Goal: Entertainment & Leisure: Consume media (video, audio)

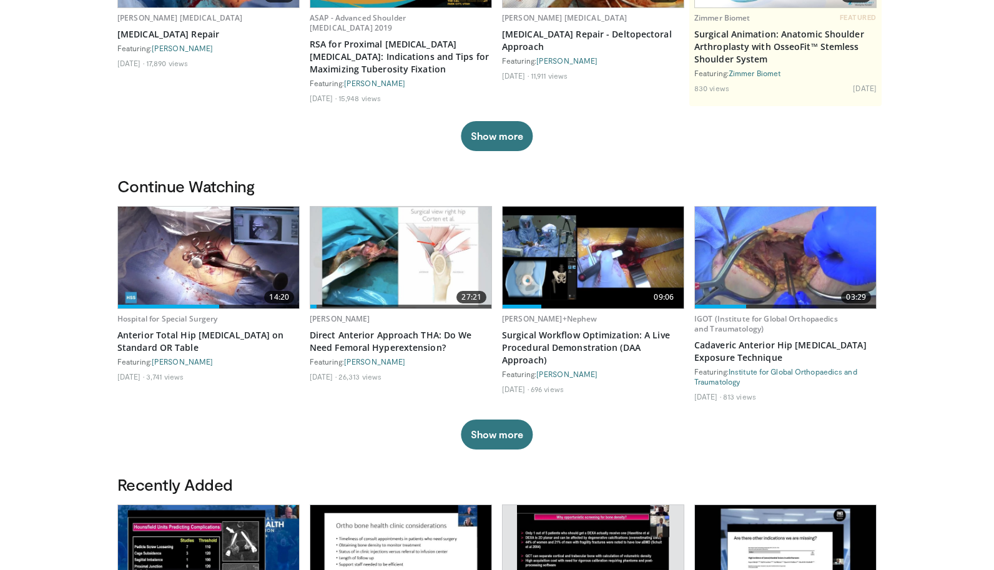
scroll to position [223, 0]
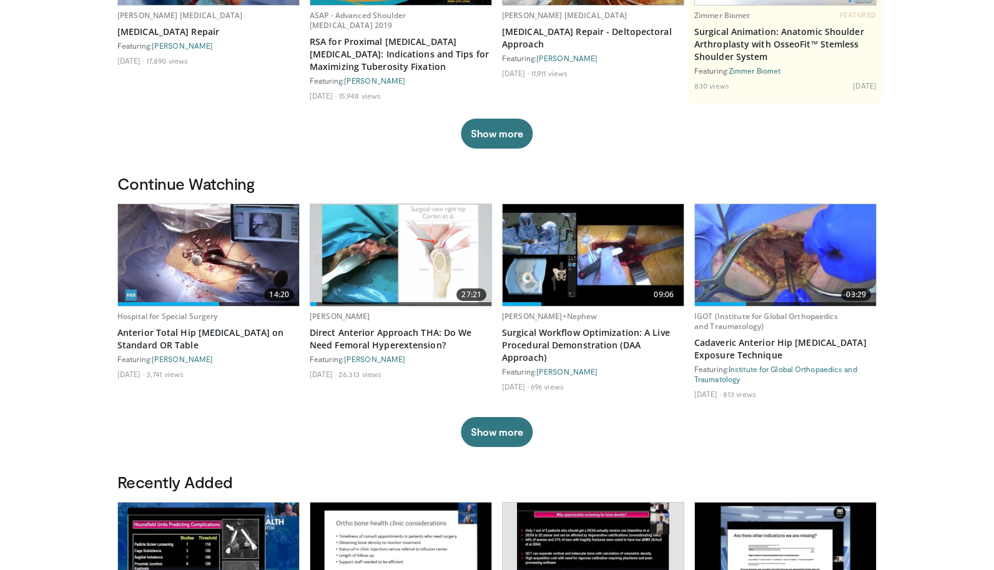
click at [381, 258] on img at bounding box center [400, 255] width 181 height 102
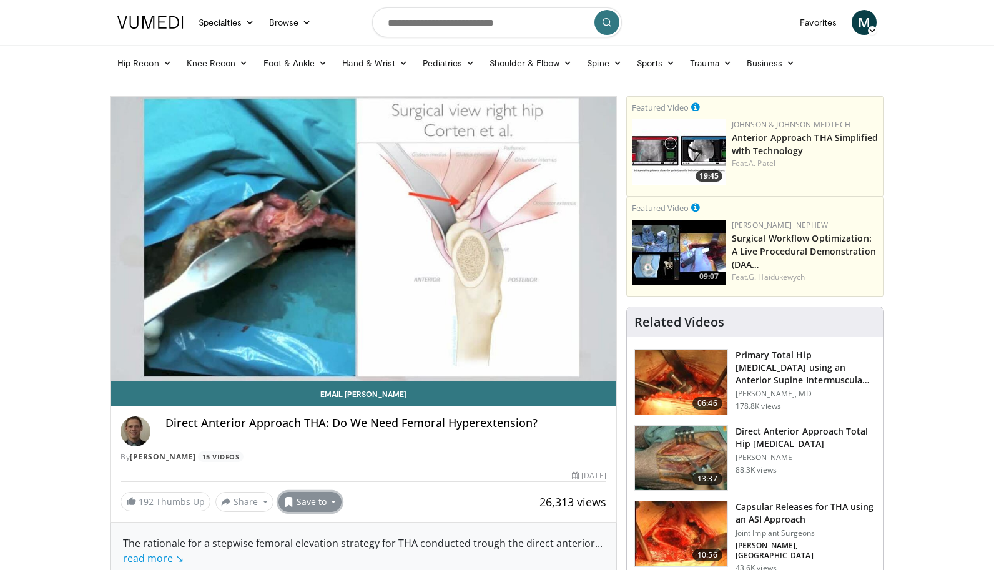
click at [331, 504] on button "Save to" at bounding box center [310, 502] width 64 height 20
click at [350, 449] on span "Add to Favorites" at bounding box center [332, 445] width 77 height 14
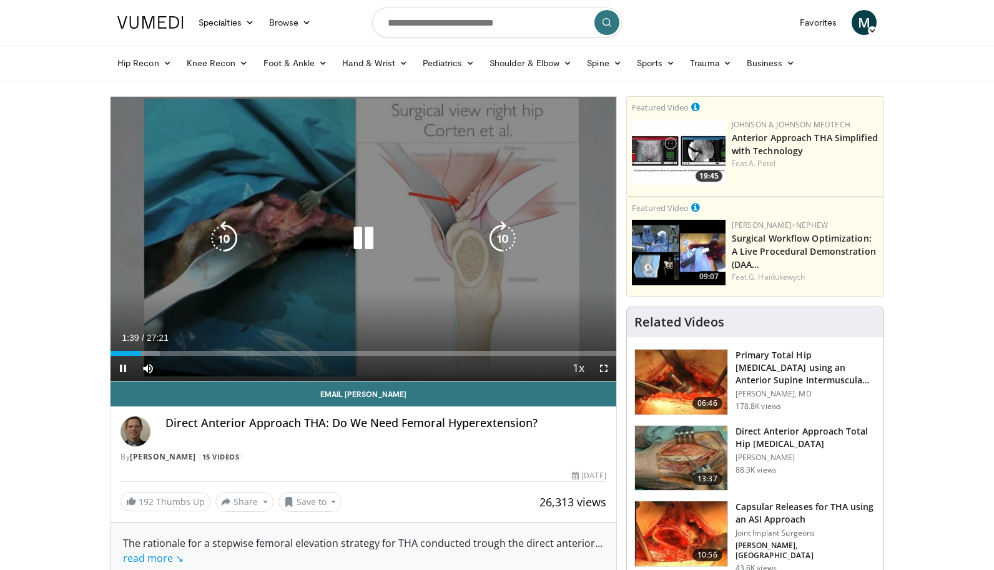
click at [368, 237] on icon "Video Player" at bounding box center [363, 238] width 35 height 35
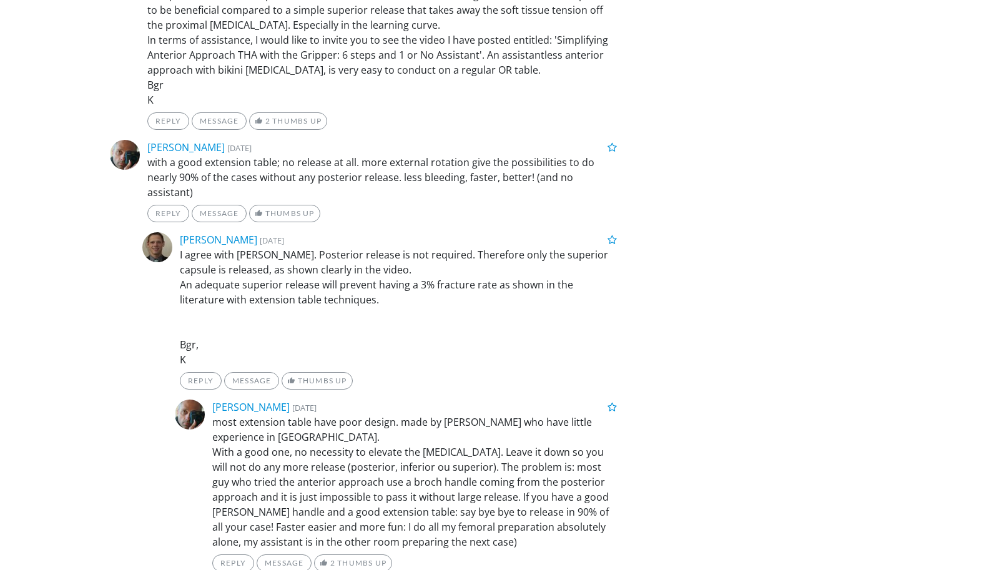
scroll to position [2367, 0]
click at [972, 501] on body "Specialties Adult & Family Medicine Allergy, Asthma, Immunology Anesthesiology …" at bounding box center [497, 246] width 994 height 5227
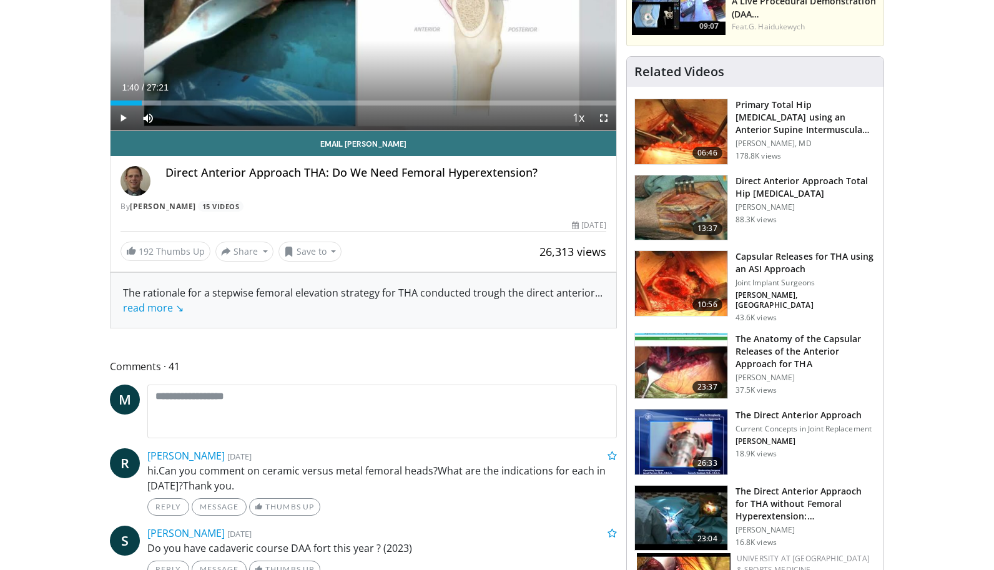
scroll to position [0, 0]
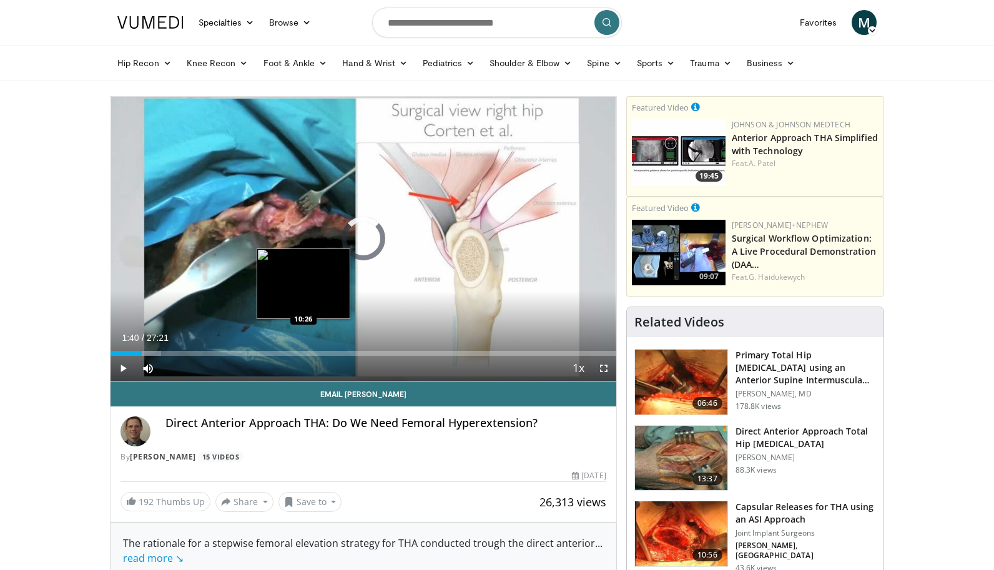
click at [303, 353] on div "Loaded : 9.98% 01:40 10:26" at bounding box center [363, 353] width 506 height 5
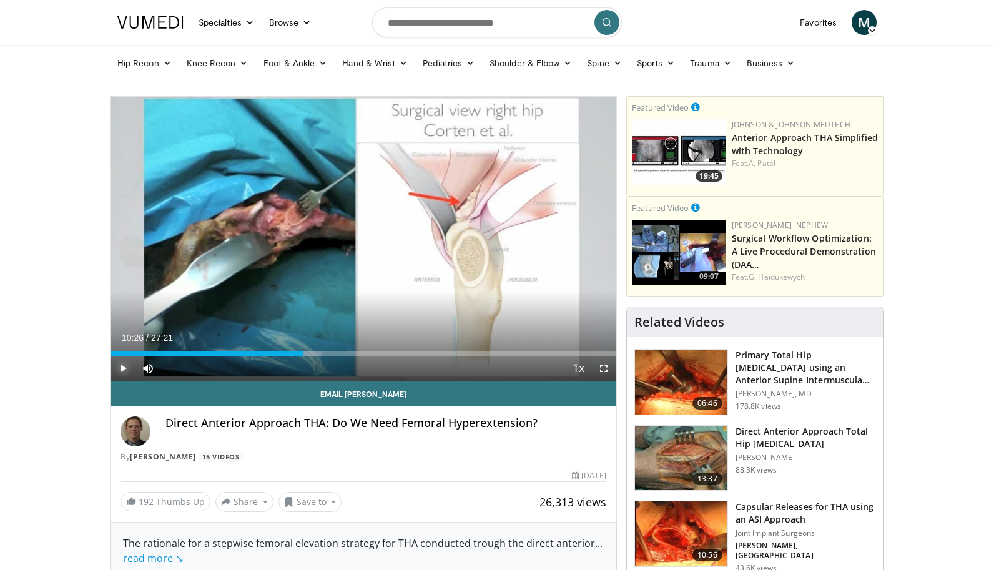
click at [120, 368] on span "Video Player" at bounding box center [122, 368] width 25 height 25
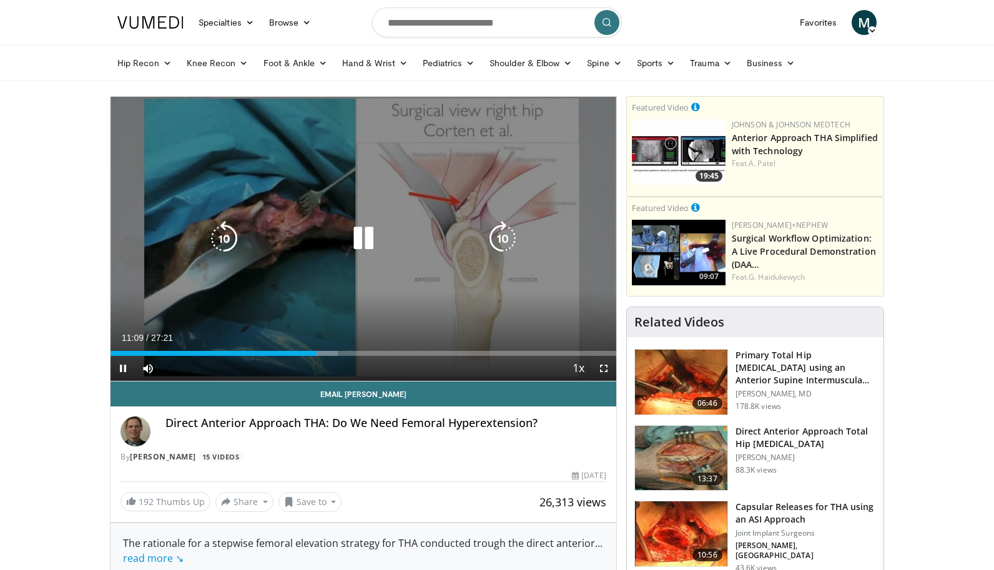
click at [316, 240] on div "Video Player" at bounding box center [363, 238] width 303 height 25
click at [365, 239] on icon "Video Player" at bounding box center [363, 238] width 35 height 35
